Goal: Task Accomplishment & Management: Manage account settings

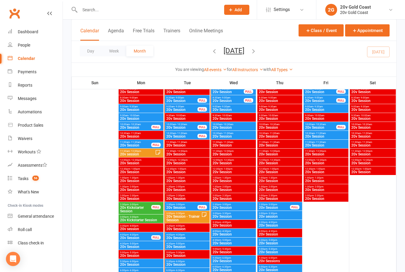
click at [241, 207] on span "20v Session" at bounding box center [233, 208] width 42 height 4
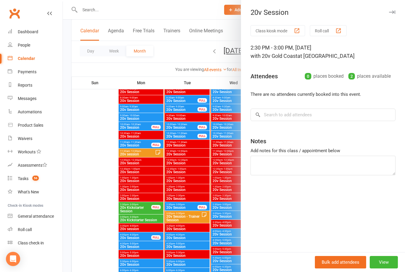
click at [212, 140] on div at bounding box center [234, 136] width 342 height 272
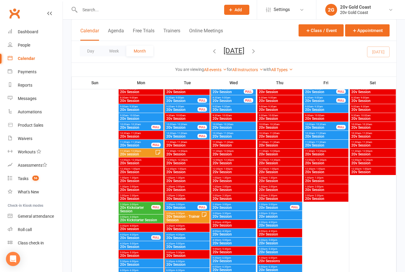
click at [232, 215] on span "20v Session" at bounding box center [233, 217] width 42 height 4
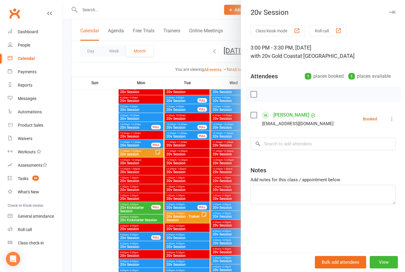
click at [185, 158] on div at bounding box center [234, 136] width 342 height 272
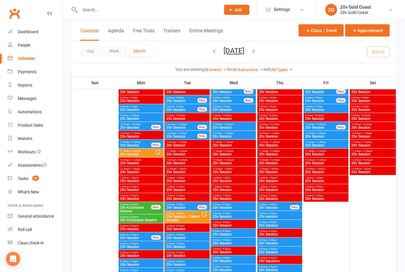
click at [235, 232] on span "4:00pm - 4:30pm" at bounding box center [233, 231] width 42 height 3
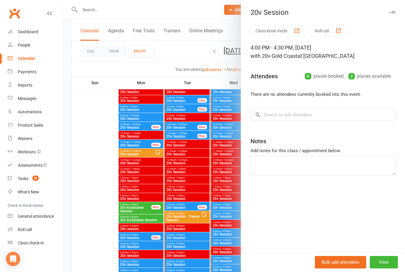
click at [199, 177] on div at bounding box center [234, 136] width 342 height 272
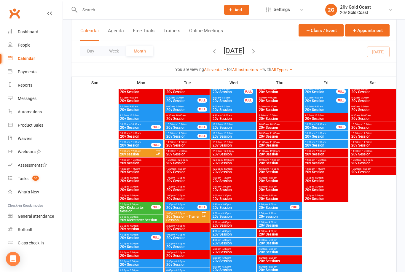
click at [38, 99] on link "Messages" at bounding box center [35, 98] width 55 height 13
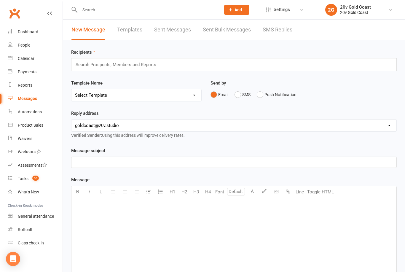
click at [278, 33] on link "SMS Replies" at bounding box center [278, 30] width 30 height 20
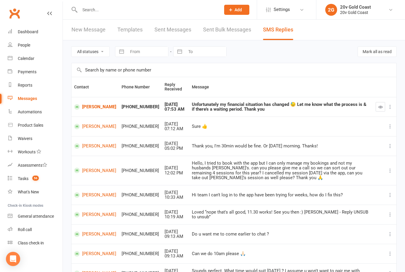
click at [201, 110] on div "Unfortunately my financial situation has changed 😓 Let me know what the process…" at bounding box center [281, 107] width 179 height 10
click at [90, 109] on link "[PERSON_NAME]" at bounding box center [95, 107] width 42 height 6
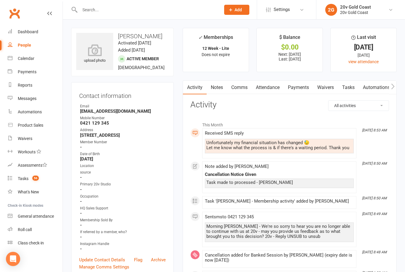
click at [29, 59] on div "Calendar" at bounding box center [26, 58] width 17 height 5
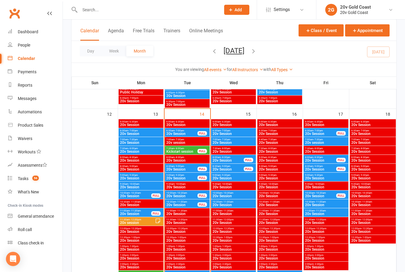
scroll to position [509, 0]
click at [192, 169] on span "20v Session" at bounding box center [182, 170] width 32 height 4
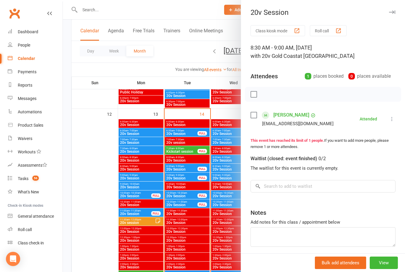
click at [190, 181] on div at bounding box center [234, 136] width 342 height 272
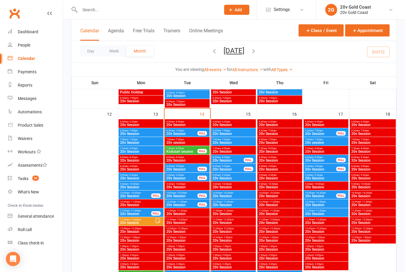
click at [193, 179] on span "20v Session" at bounding box center [182, 179] width 32 height 4
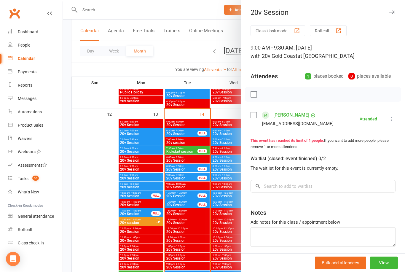
click at [293, 112] on link "[PERSON_NAME]" at bounding box center [292, 114] width 36 height 9
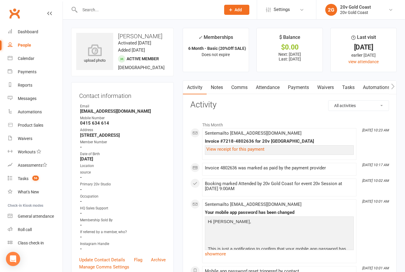
click at [350, 87] on link "Tasks" at bounding box center [348, 88] width 21 height 14
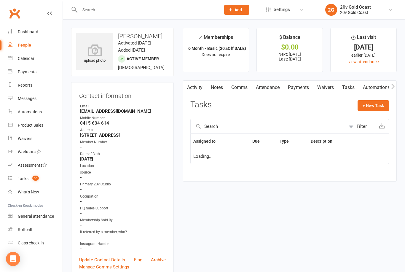
scroll to position [19, 0]
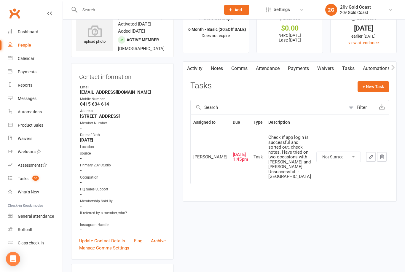
click at [332, 153] on select "Not Started In Progress Waiting Complete" at bounding box center [339, 157] width 44 height 10
select select "unstarted"
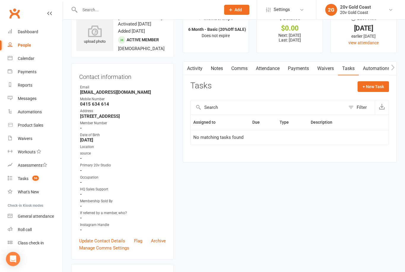
click at [199, 68] on link "Activity" at bounding box center [195, 69] width 24 height 14
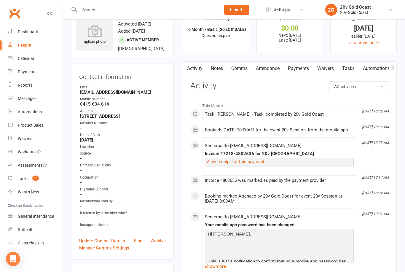
click at [32, 61] on link "Calendar" at bounding box center [35, 58] width 55 height 13
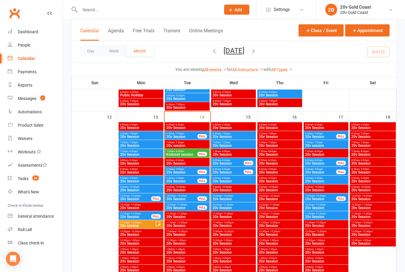
scroll to position [555, 0]
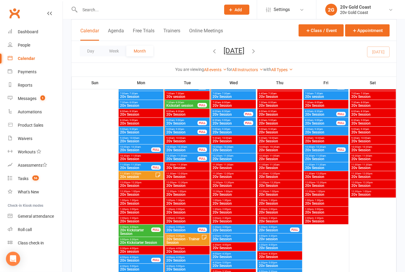
click at [257, 54] on icon "button" at bounding box center [253, 51] width 7 height 7
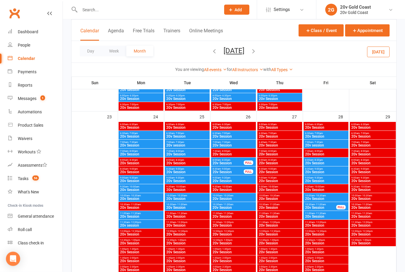
scroll to position [985, 0]
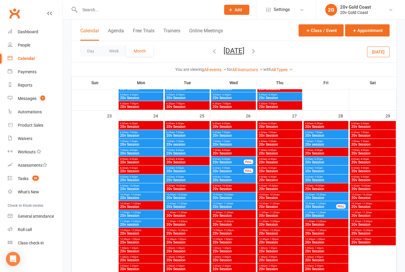
click at [150, 200] on div "10:00am - 10:30am 20v Session" at bounding box center [141, 196] width 45 height 9
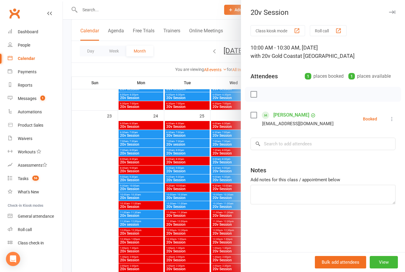
click at [97, 223] on div at bounding box center [234, 136] width 342 height 272
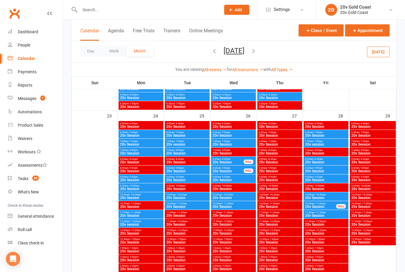
click at [42, 179] on link "Tasks 56" at bounding box center [35, 178] width 55 height 13
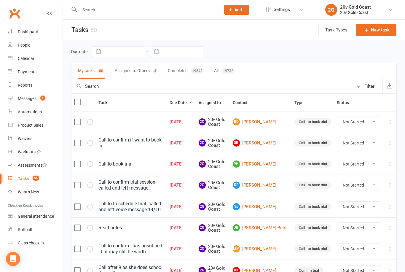
click at [273, 142] on link "SB Sally Baillie" at bounding box center [261, 142] width 56 height 7
click at [36, 59] on link "Calendar" at bounding box center [35, 58] width 55 height 13
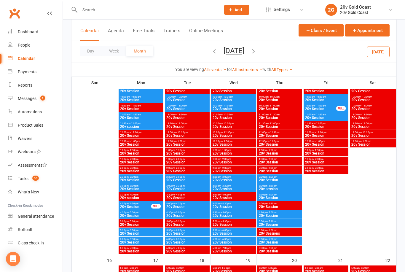
click at [211, 54] on icon "button" at bounding box center [214, 51] width 7 height 7
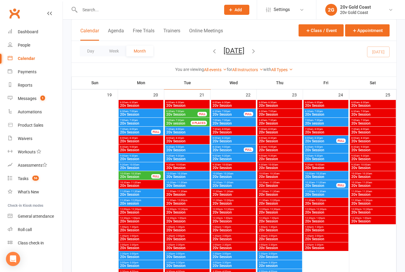
scroll to position [775, 0]
click at [193, 159] on span "20v Session" at bounding box center [187, 160] width 42 height 4
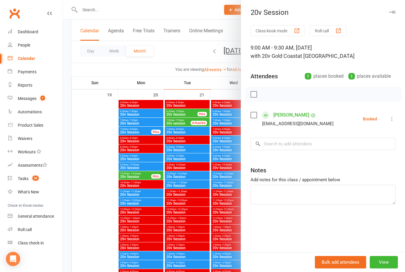
click at [98, 149] on div at bounding box center [234, 136] width 342 height 272
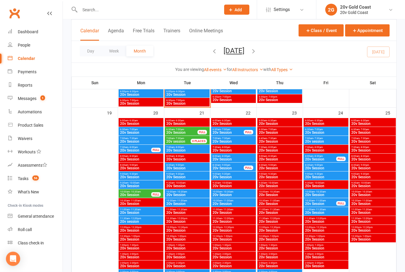
scroll to position [757, 0]
click at [190, 178] on span "20v Session" at bounding box center [187, 177] width 42 height 4
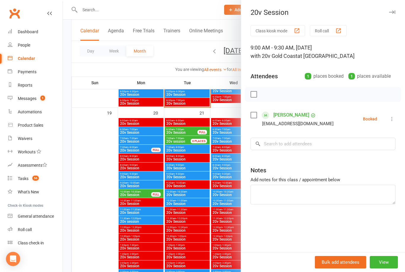
click at [180, 180] on div at bounding box center [234, 136] width 342 height 272
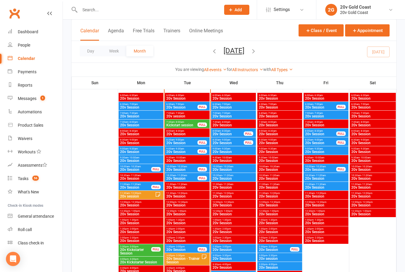
scroll to position [536, 0]
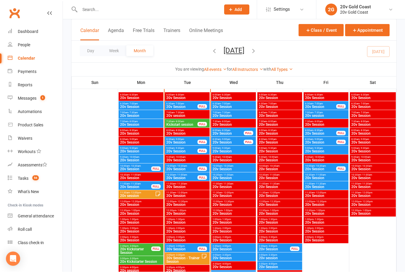
click at [188, 169] on span "20v Session" at bounding box center [182, 170] width 32 height 4
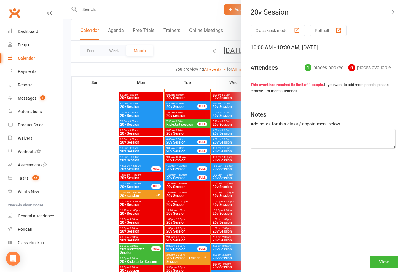
scroll to position [536, 0]
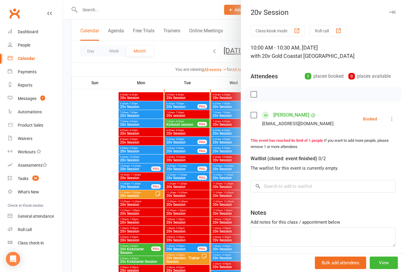
click at [185, 178] on div at bounding box center [234, 136] width 342 height 272
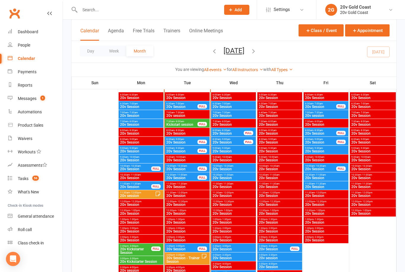
click at [187, 172] on div "10:00am - 10:30am 20v Session FULL" at bounding box center [187, 167] width 45 height 9
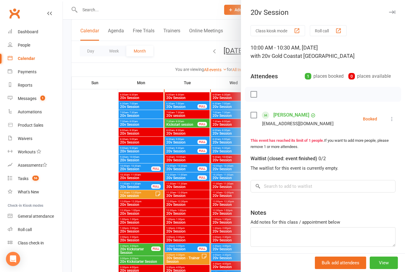
click at [185, 180] on div at bounding box center [234, 136] width 342 height 272
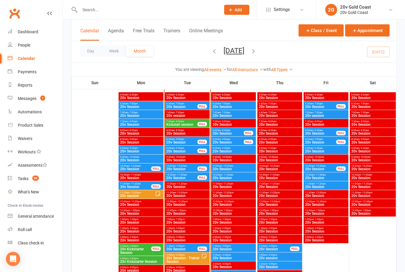
click at [190, 176] on span "20v Session" at bounding box center [182, 178] width 32 height 4
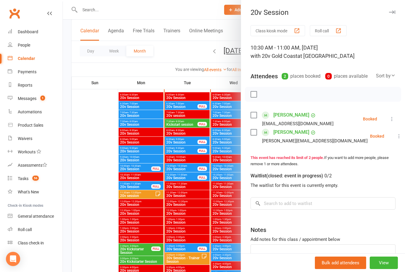
click at [182, 185] on div at bounding box center [234, 136] width 342 height 272
